Goal: Browse casually: Explore the website without a specific task or goal

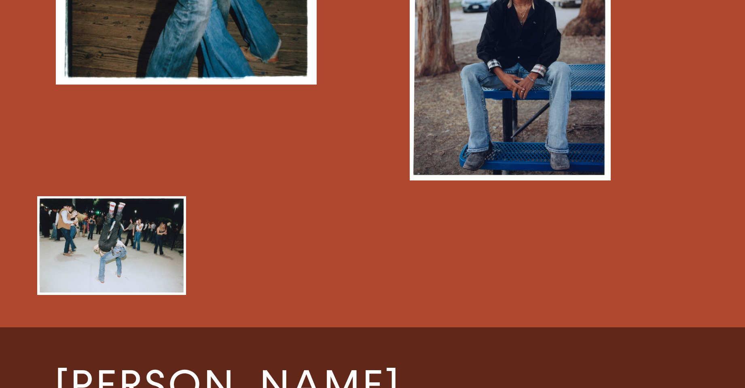
scroll to position [1021, 0]
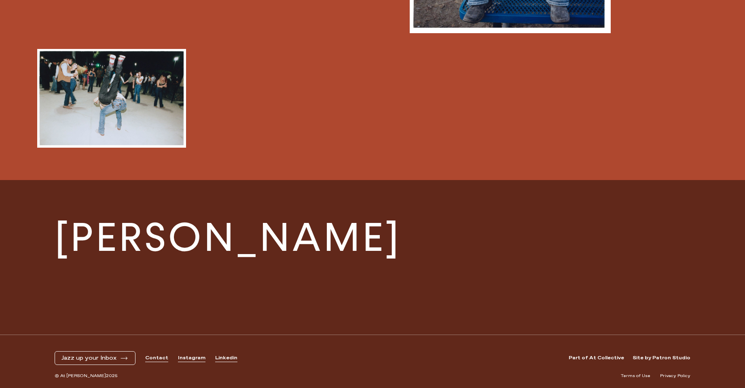
scroll to position [1111, 0]
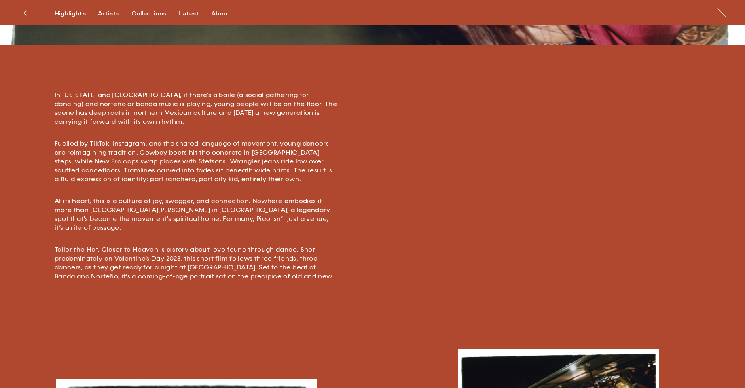
scroll to position [276, 0]
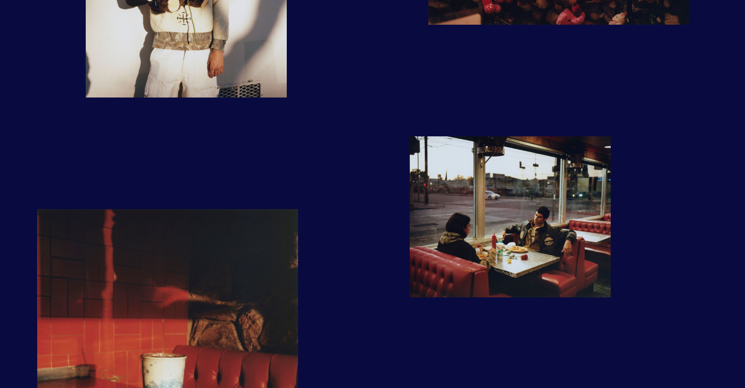
scroll to position [648, 0]
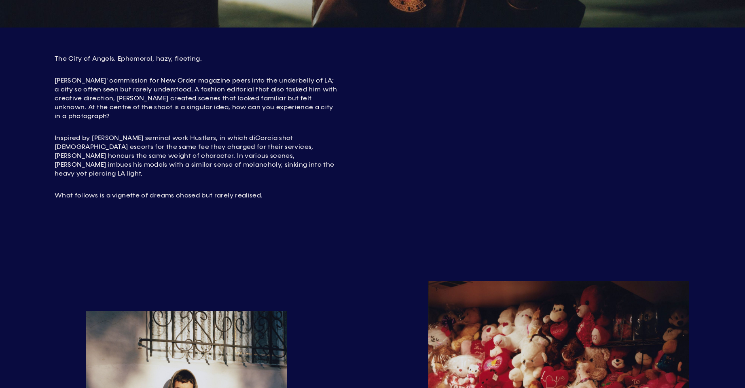
scroll to position [346, 0]
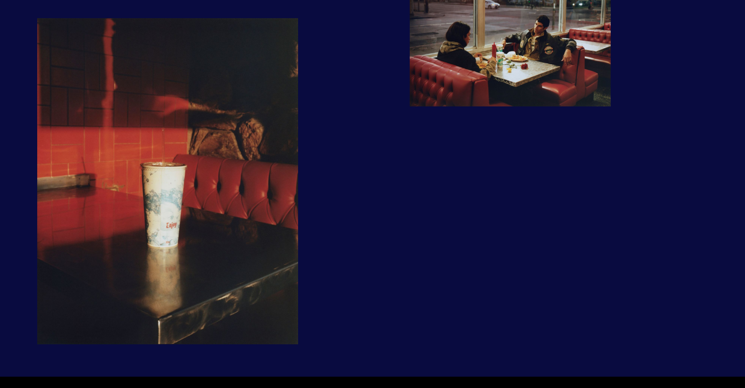
scroll to position [997, 0]
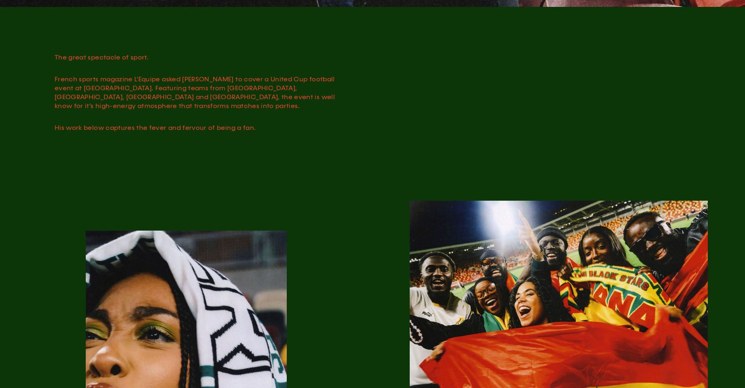
scroll to position [471, 0]
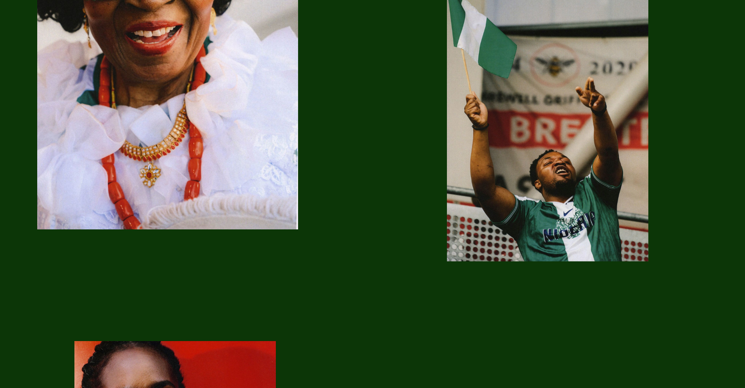
scroll to position [1000, 0]
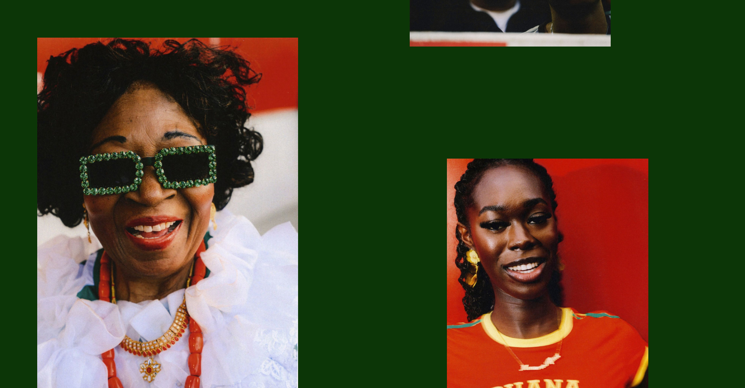
scroll to position [946, 0]
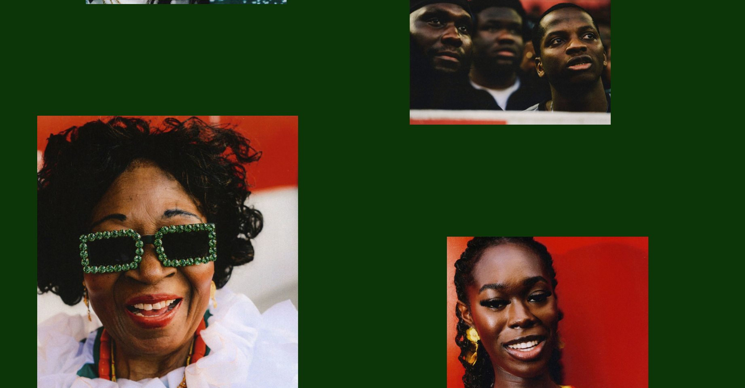
scroll to position [866, 0]
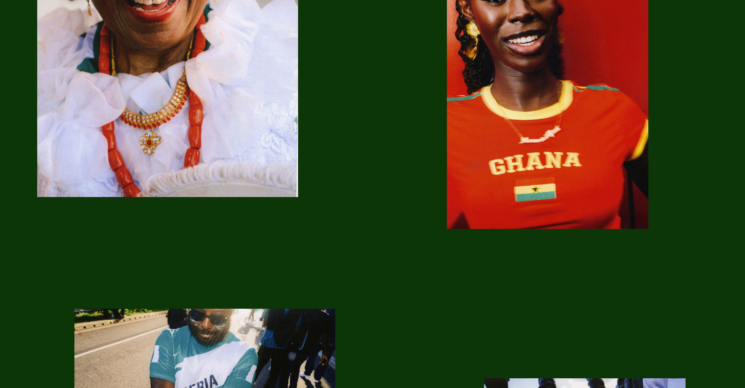
scroll to position [996, 0]
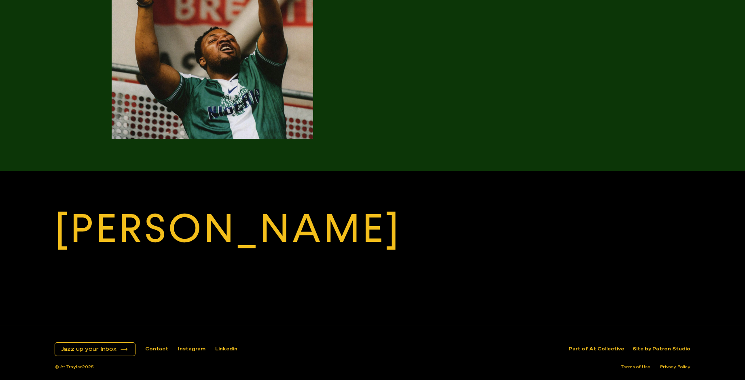
scroll to position [1956, 0]
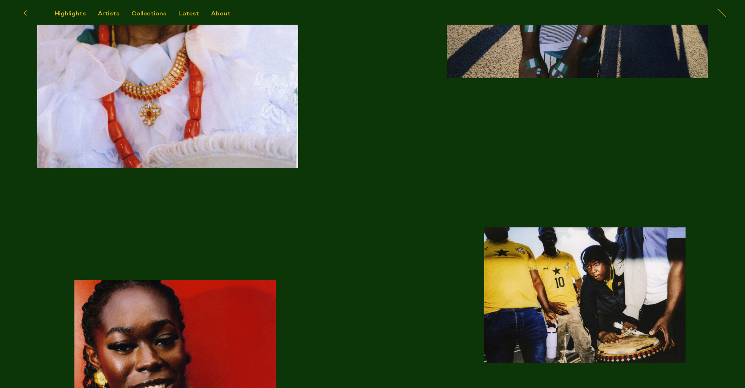
scroll to position [1202, 0]
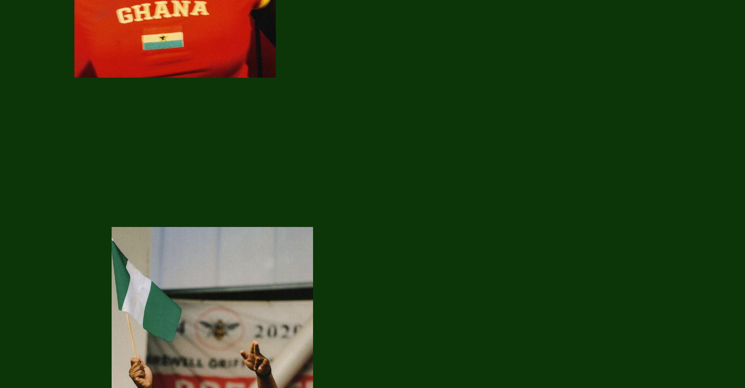
scroll to position [1741, 0]
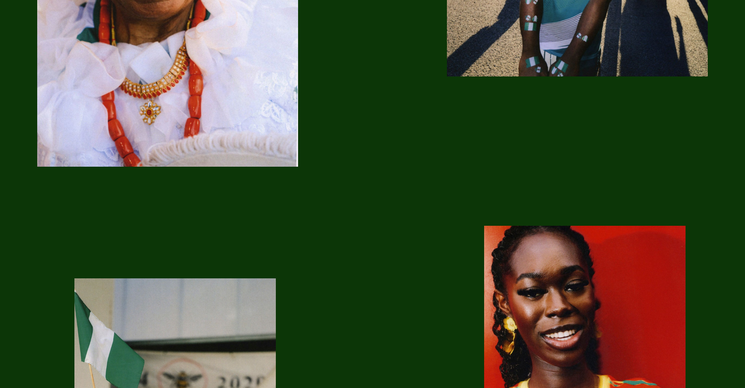
scroll to position [1167, 0]
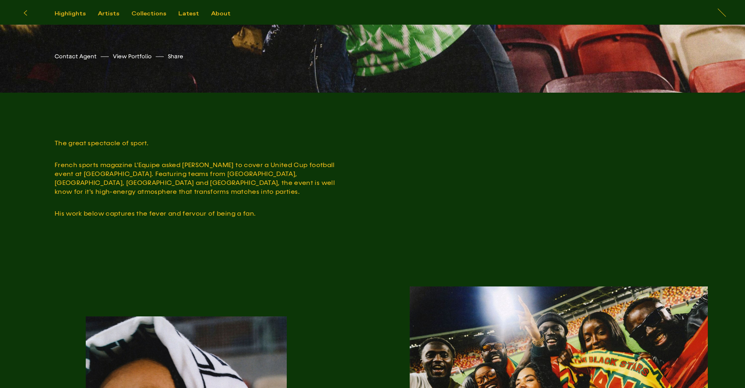
scroll to position [255, 0]
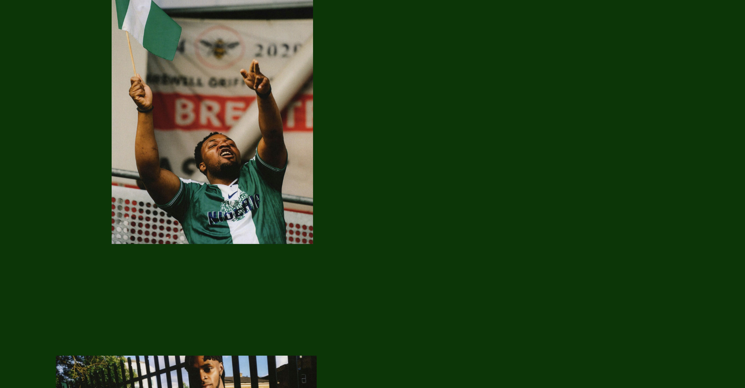
scroll to position [1761, 0]
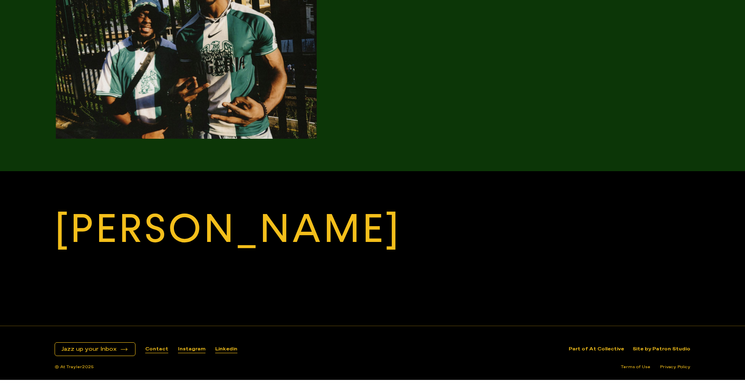
scroll to position [2212, 0]
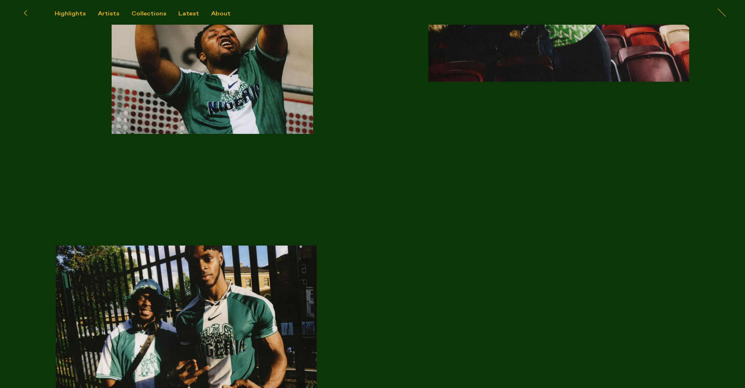
scroll to position [2056, 0]
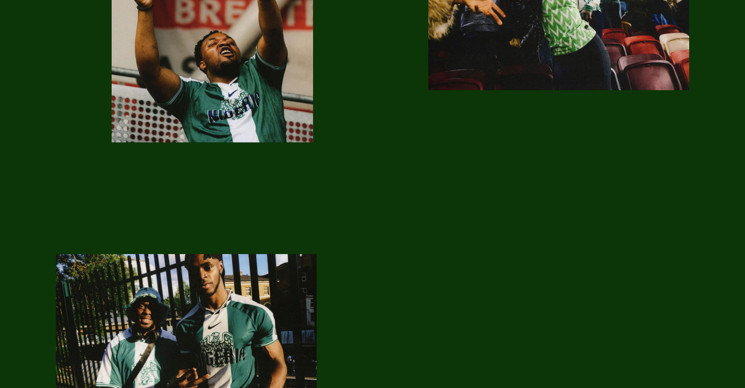
scroll to position [1923, 0]
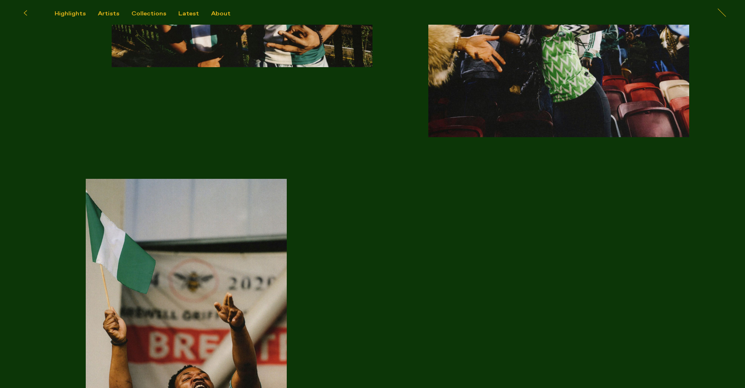
scroll to position [1805, 0]
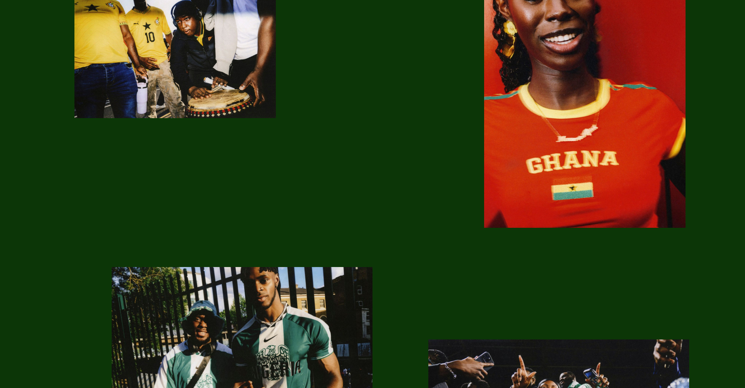
scroll to position [1737, 0]
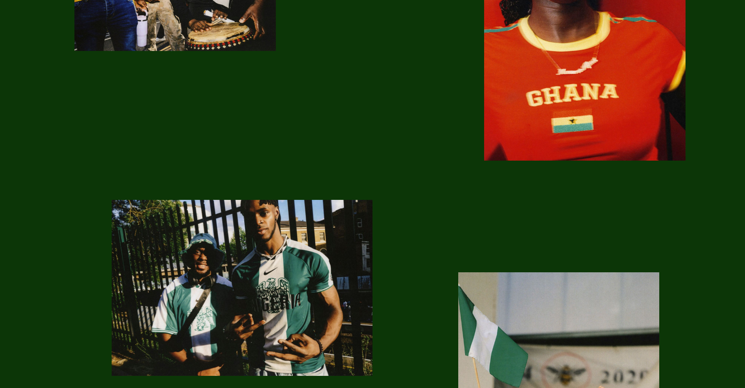
scroll to position [1517, 0]
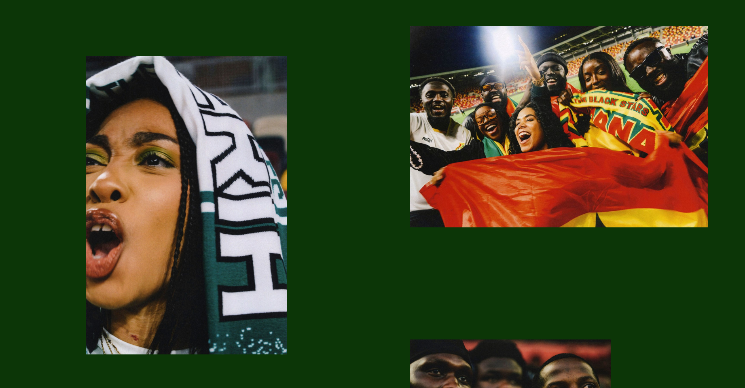
scroll to position [590, 0]
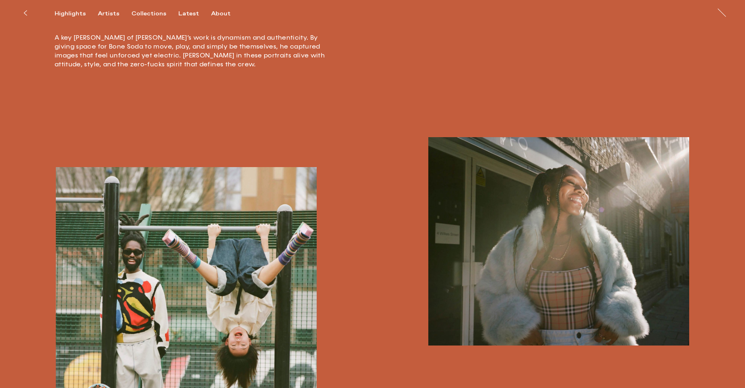
scroll to position [530, 0]
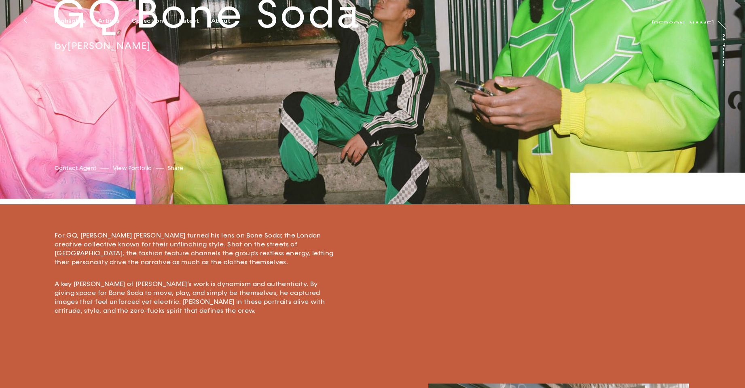
scroll to position [298, 0]
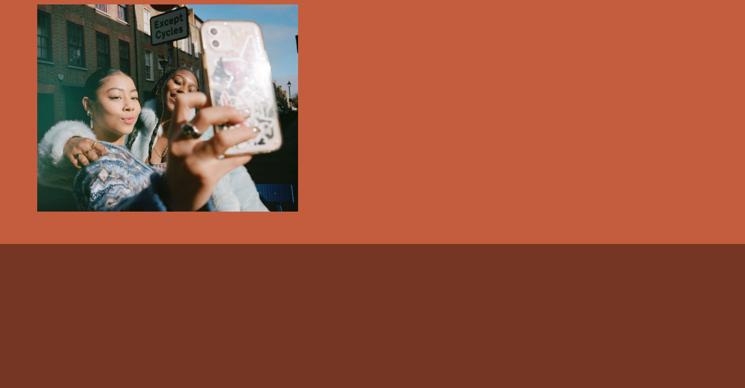
scroll to position [1054, 0]
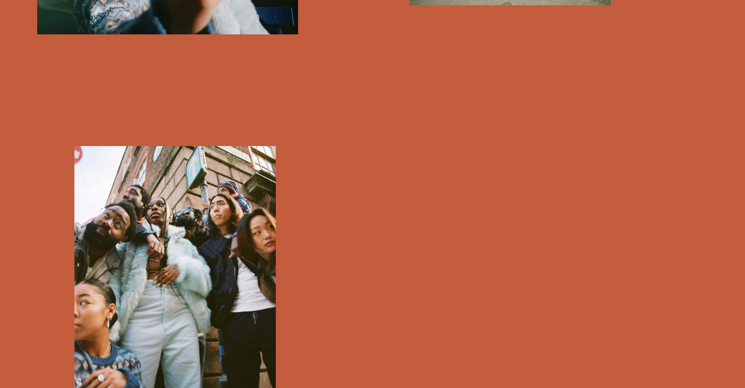
scroll to position [663, 0]
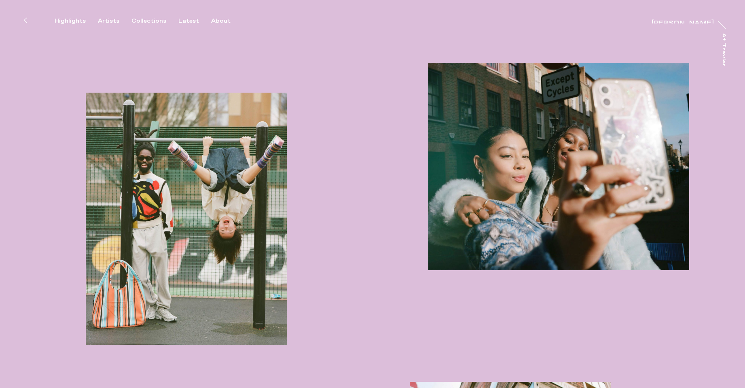
scroll to position [500, 0]
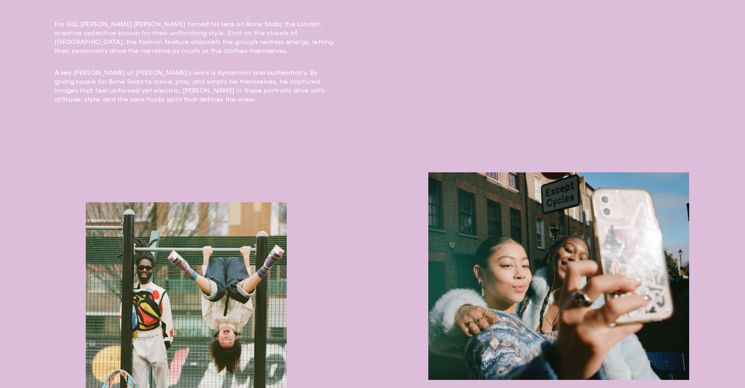
scroll to position [642, 0]
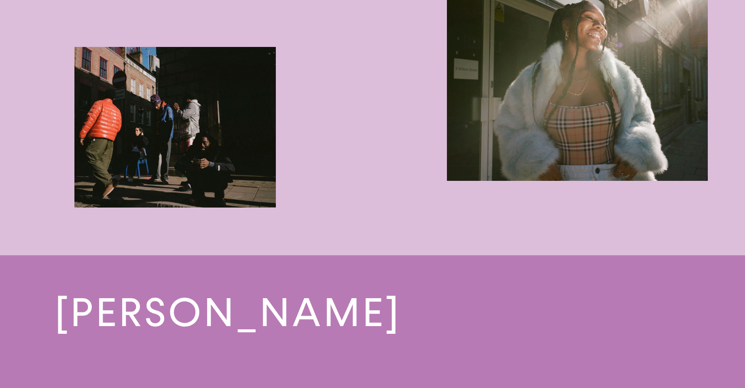
scroll to position [1278, 0]
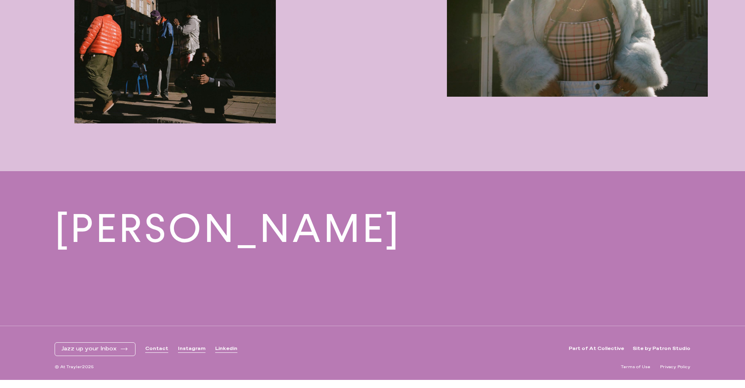
scroll to position [1341, 0]
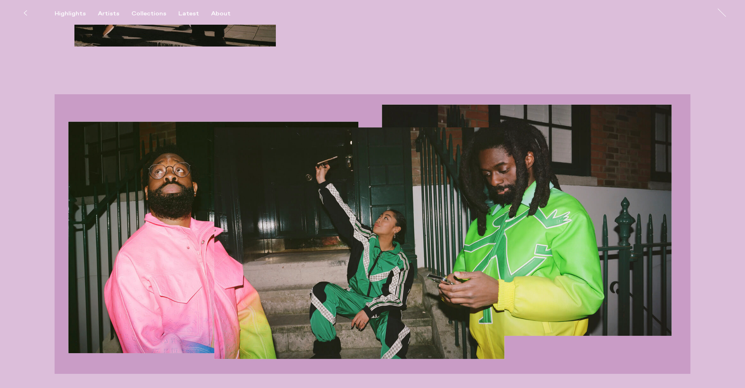
scroll to position [1375, 0]
